Goal: Find specific page/section: Find specific page/section

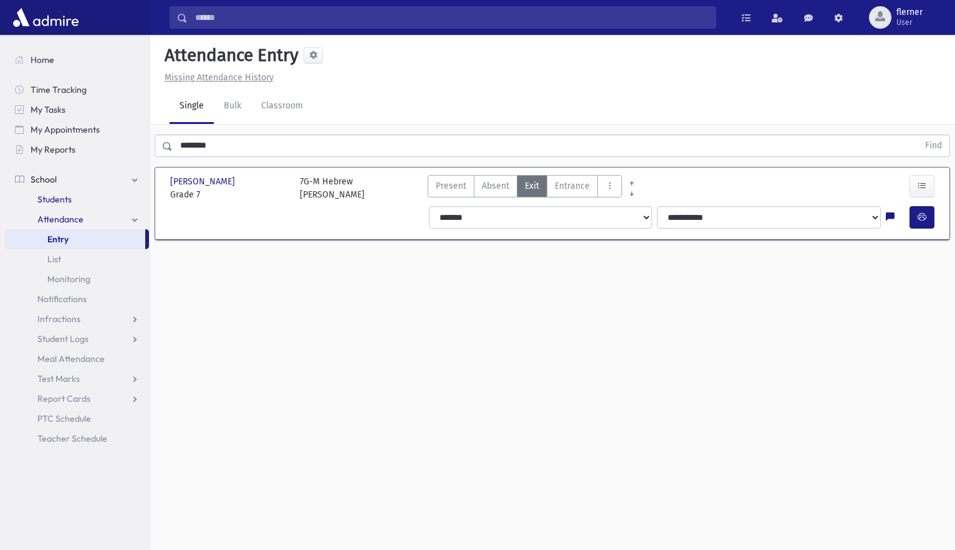
click at [57, 204] on span "Students" at bounding box center [54, 199] width 34 height 11
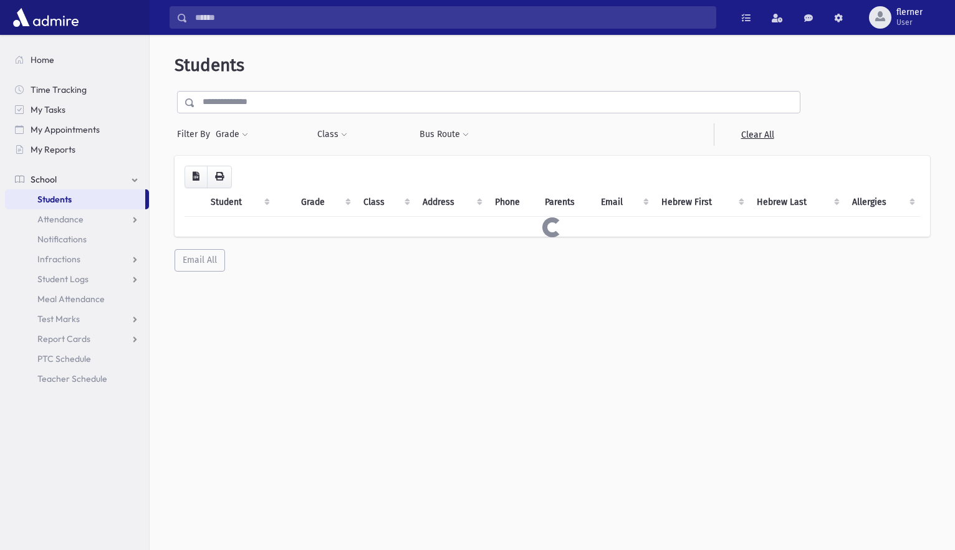
click at [239, 101] on input "text" at bounding box center [497, 102] width 605 height 22
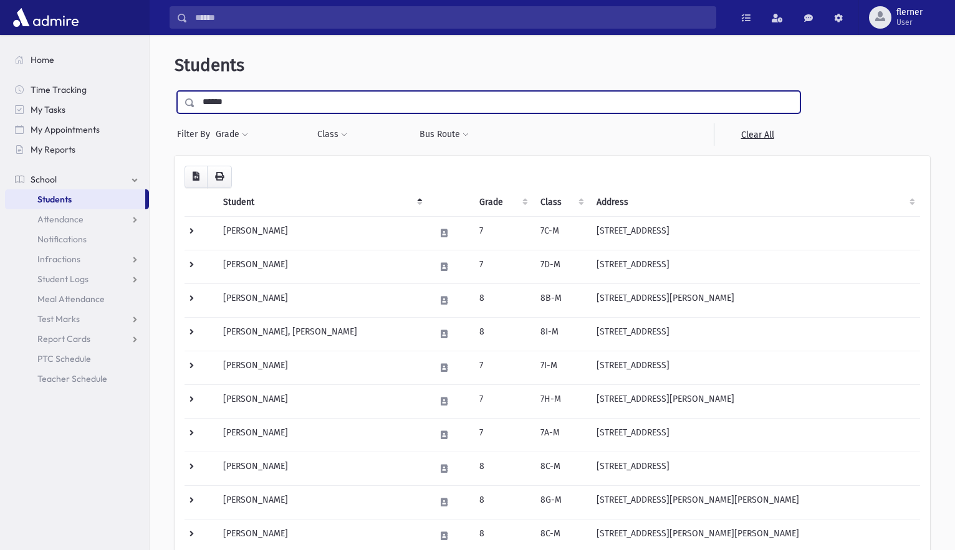
type input "******"
click at [175, 91] on input "submit" at bounding box center [192, 99] width 35 height 17
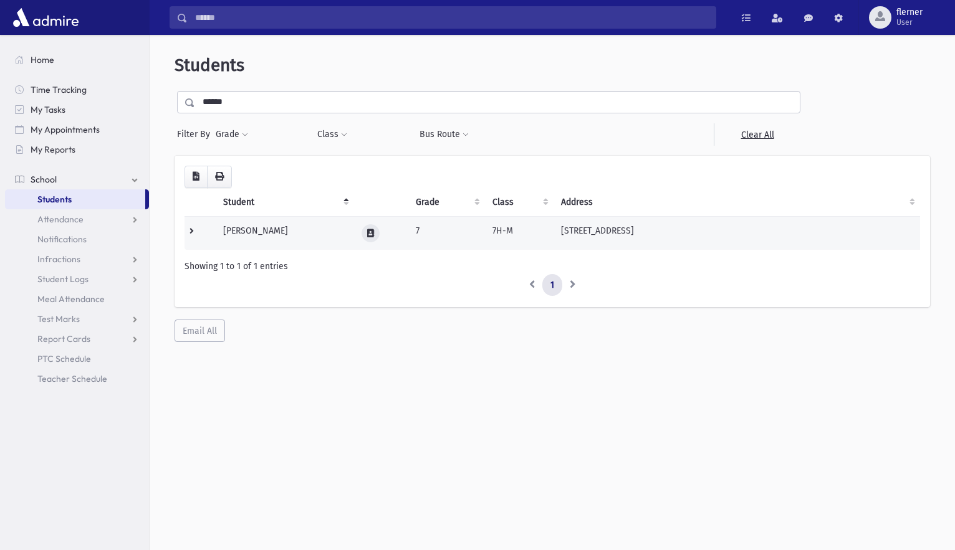
click at [370, 237] on button at bounding box center [371, 233] width 18 height 18
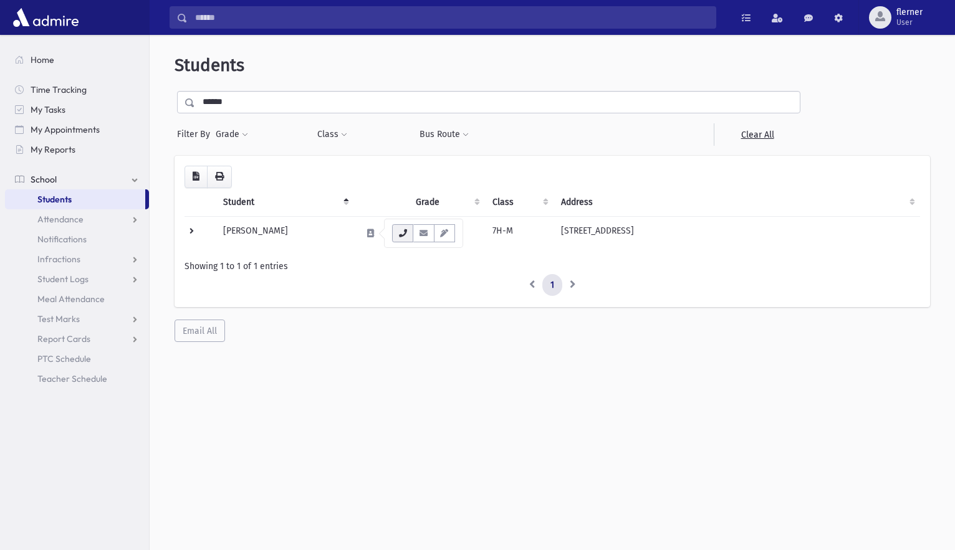
click at [408, 231] on button "button" at bounding box center [402, 233] width 21 height 18
